Goal: Task Accomplishment & Management: Complete application form

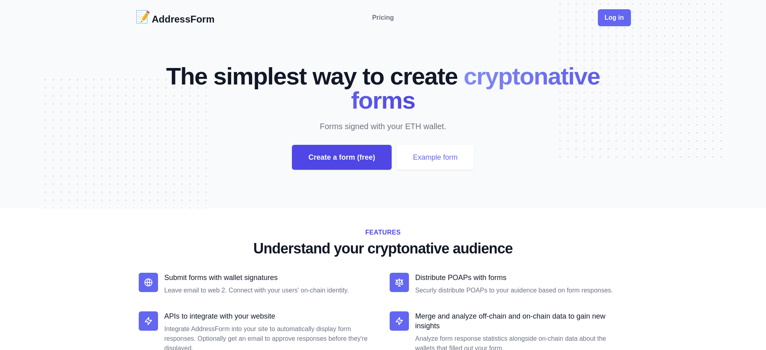
click at [341, 157] on div "Create a form (free)" at bounding box center [342, 157] width 100 height 25
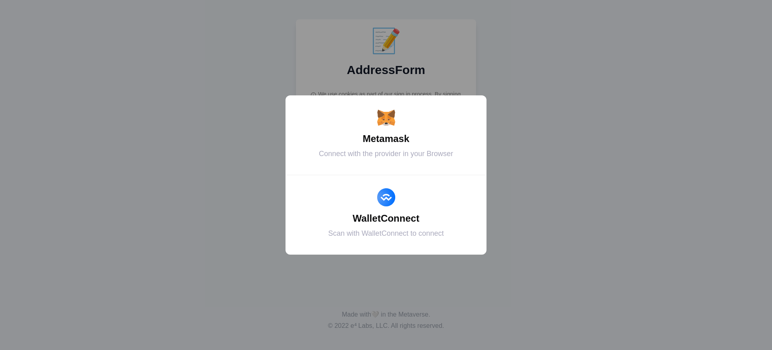
click at [386, 139] on div "Metamask" at bounding box center [386, 139] width 181 height 14
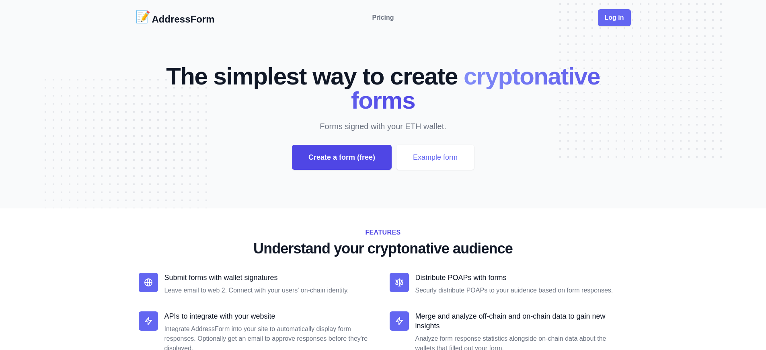
click at [341, 157] on div "Create a form (free)" at bounding box center [342, 157] width 100 height 25
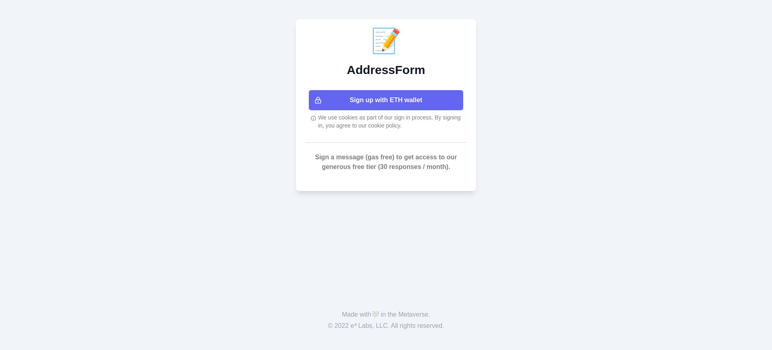
click at [386, 100] on button "Sign up with ETH wallet" at bounding box center [386, 100] width 154 height 20
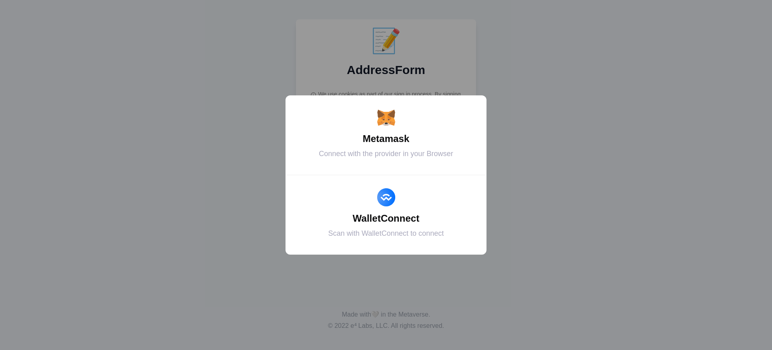
click at [386, 139] on div "Metamask" at bounding box center [386, 139] width 181 height 14
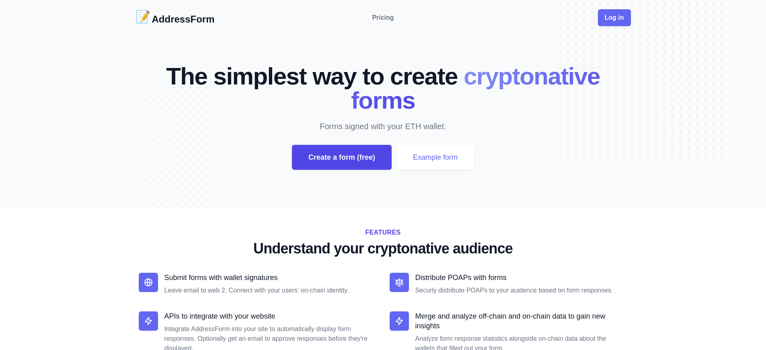
click at [341, 157] on div "Create a form (free)" at bounding box center [342, 157] width 100 height 25
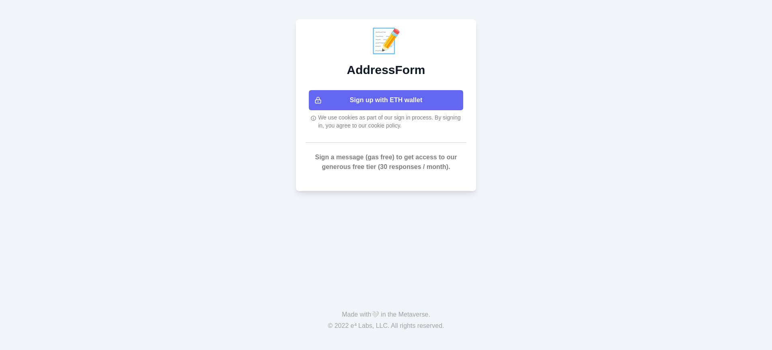
click at [386, 100] on button "Sign up with ETH wallet" at bounding box center [386, 100] width 154 height 20
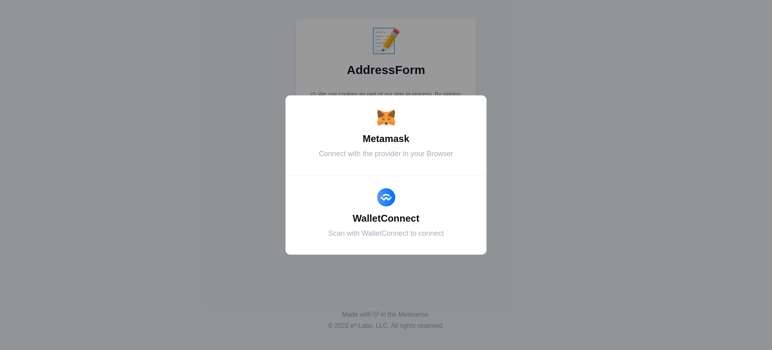
click at [386, 139] on div "Metamask" at bounding box center [386, 139] width 181 height 14
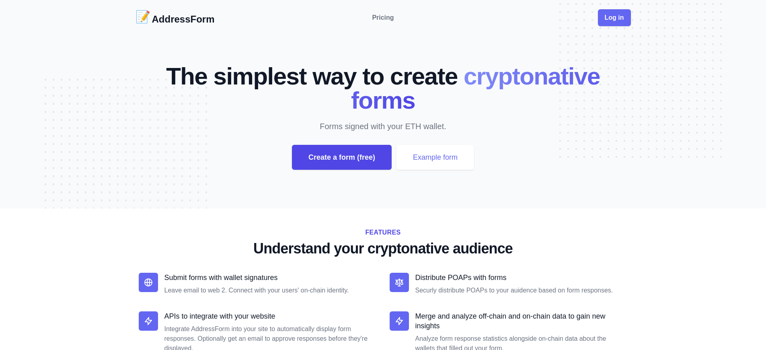
click at [341, 157] on div "Create a form (free)" at bounding box center [342, 157] width 100 height 25
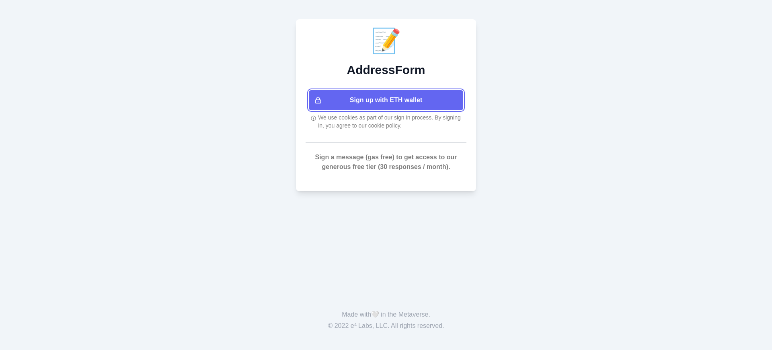
click at [386, 100] on button "Sign up with ETH wallet" at bounding box center [386, 100] width 154 height 20
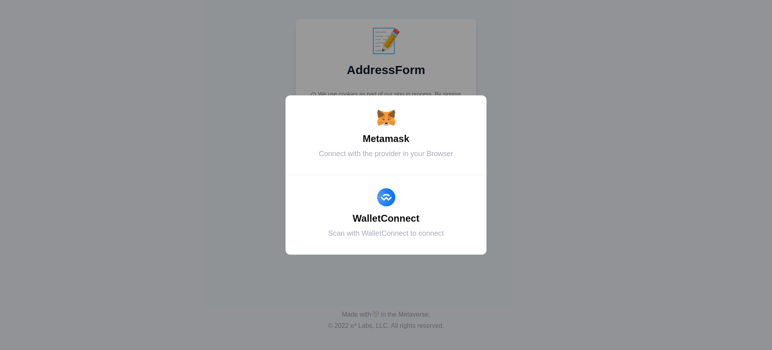
click at [386, 139] on div "Metamask" at bounding box center [386, 139] width 181 height 14
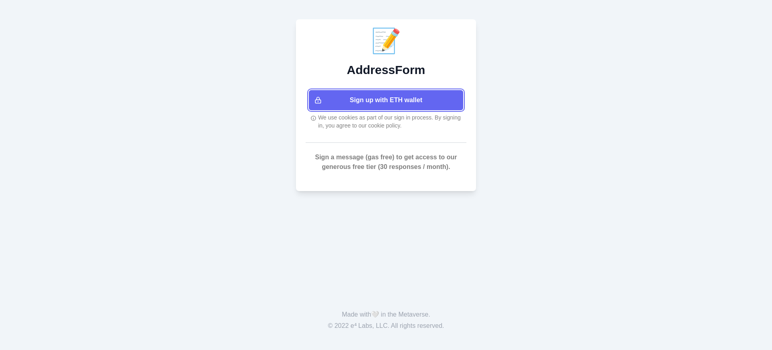
click at [386, 100] on button "Sign up with ETH wallet" at bounding box center [386, 100] width 154 height 20
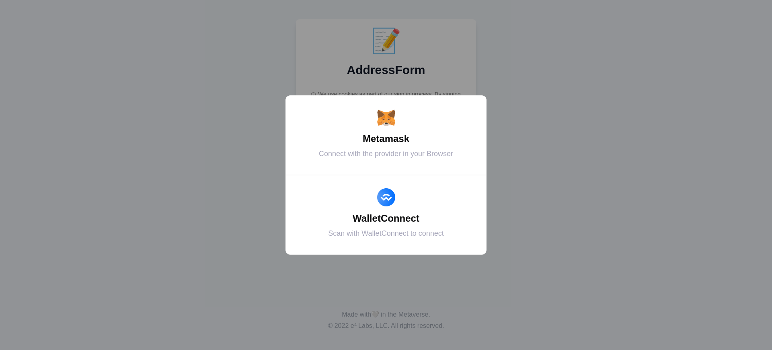
click at [386, 139] on div "Metamask" at bounding box center [386, 139] width 181 height 14
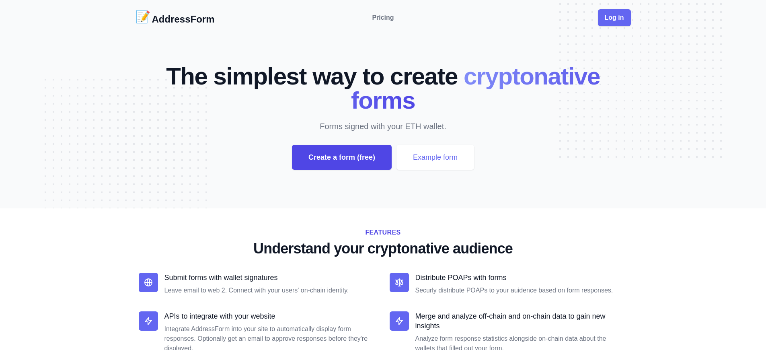
click at [341, 157] on div "Create a form (free)" at bounding box center [342, 157] width 100 height 25
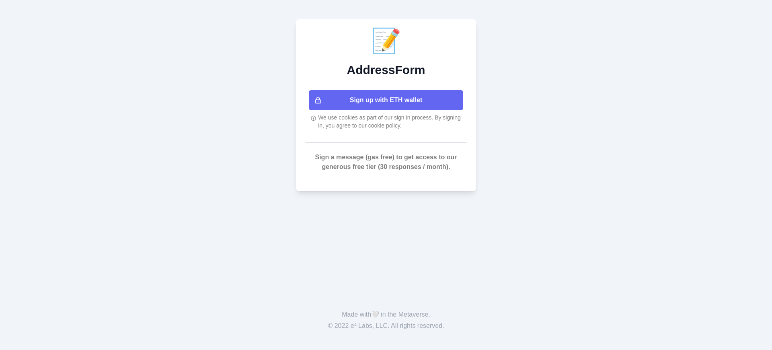
click at [386, 100] on button "Sign up with ETH wallet" at bounding box center [386, 100] width 154 height 20
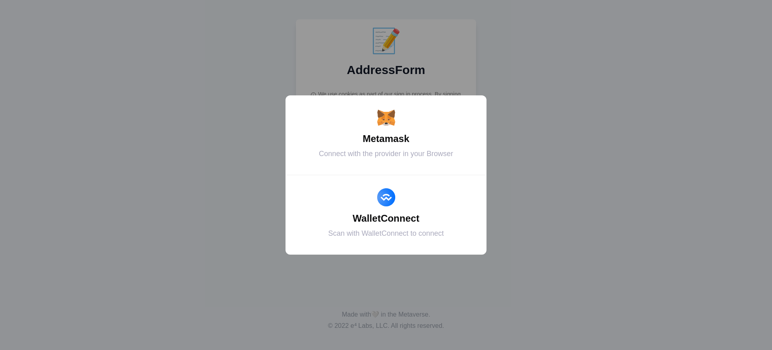
click at [386, 139] on div "Metamask" at bounding box center [386, 139] width 181 height 14
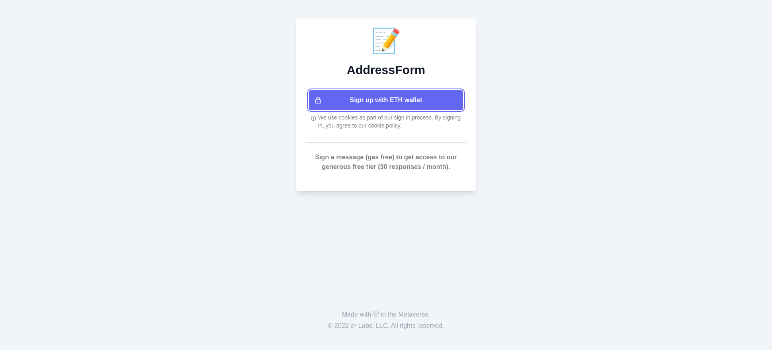
click at [386, 100] on button "Sign up with ETH wallet" at bounding box center [386, 100] width 154 height 20
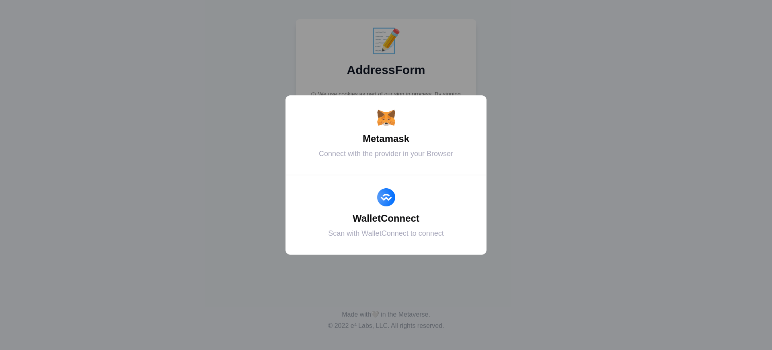
click at [386, 139] on div "Metamask" at bounding box center [386, 139] width 181 height 14
